Goal: Transaction & Acquisition: Book appointment/travel/reservation

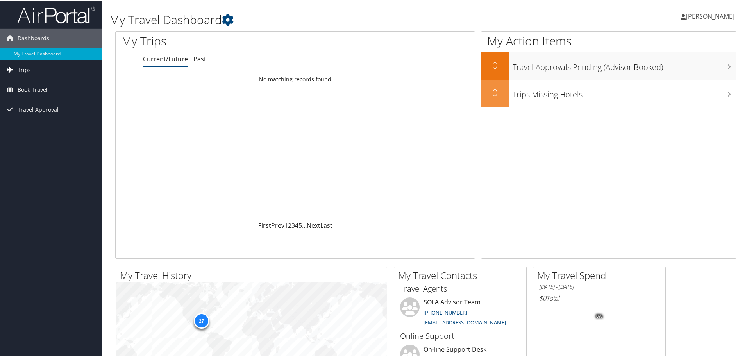
click at [28, 70] on span "Trips" at bounding box center [24, 69] width 13 height 20
click at [44, 81] on link "Current/Future Trips" at bounding box center [51, 85] width 102 height 12
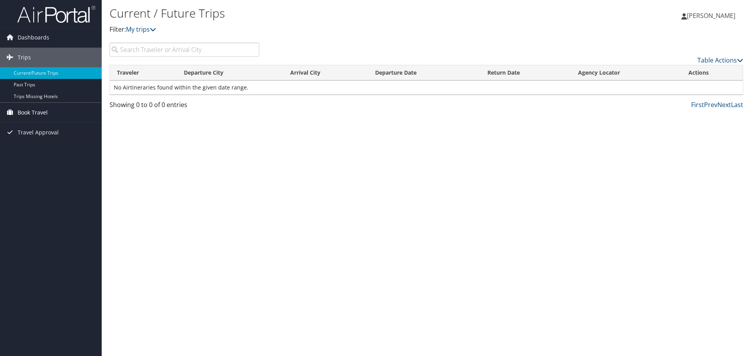
click at [42, 113] on span "Book Travel" at bounding box center [33, 113] width 30 height 20
click at [44, 140] on link "Book/Manage Online Trips" at bounding box center [51, 140] width 102 height 12
click at [30, 159] on span "Travel Approval" at bounding box center [38, 156] width 41 height 20
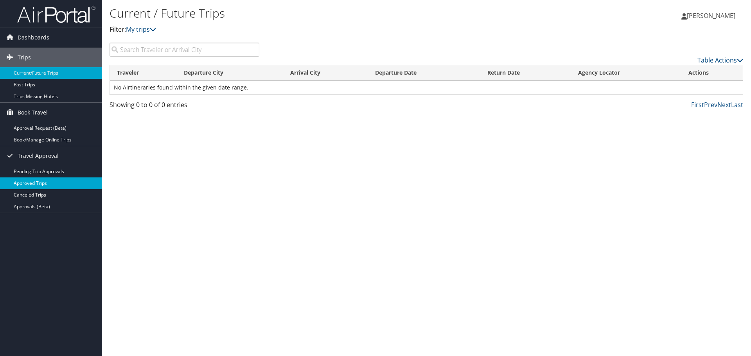
click at [38, 184] on link "Approved Trips" at bounding box center [51, 183] width 102 height 12
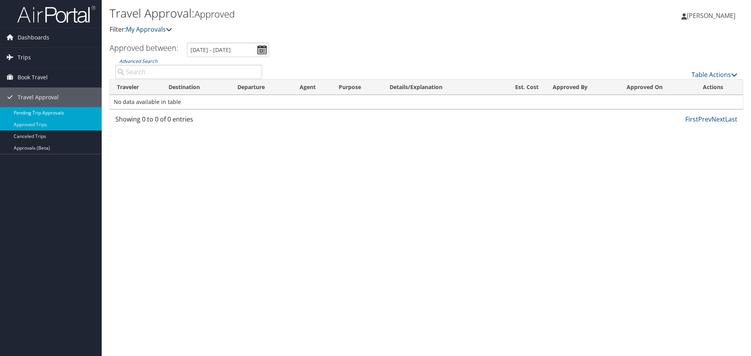
click at [37, 111] on link "Pending Trip Approvals" at bounding box center [51, 113] width 102 height 12
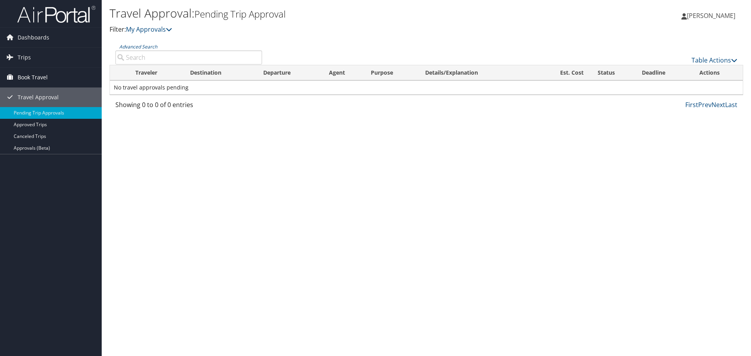
click at [38, 70] on span "Book Travel" at bounding box center [33, 78] width 30 height 20
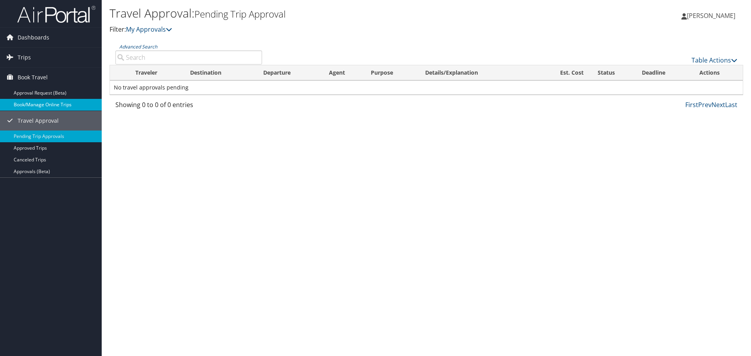
click at [52, 103] on link "Book/Manage Online Trips" at bounding box center [51, 105] width 102 height 12
